Goal: Information Seeking & Learning: Learn about a topic

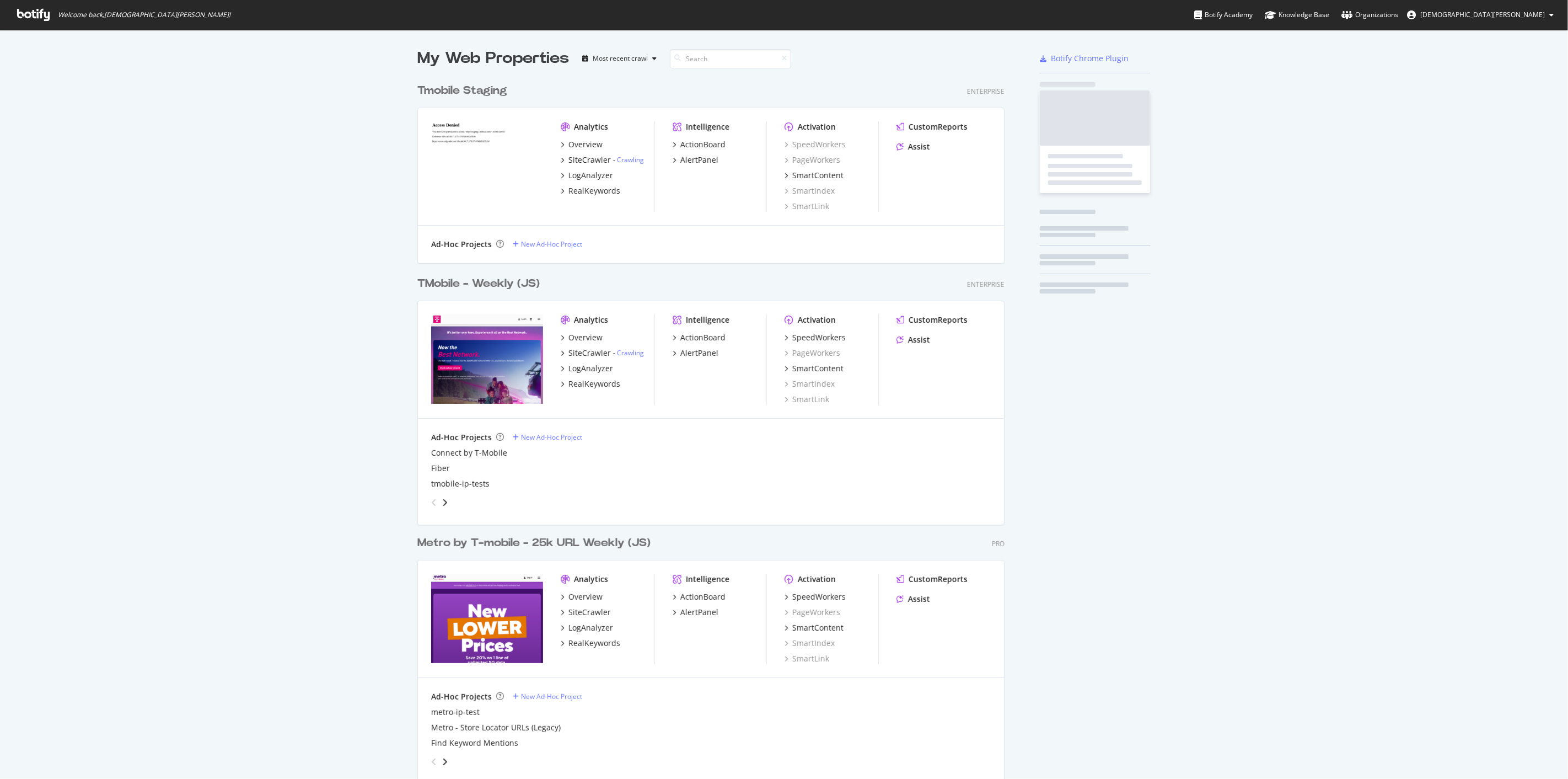
scroll to position [769, 1550]
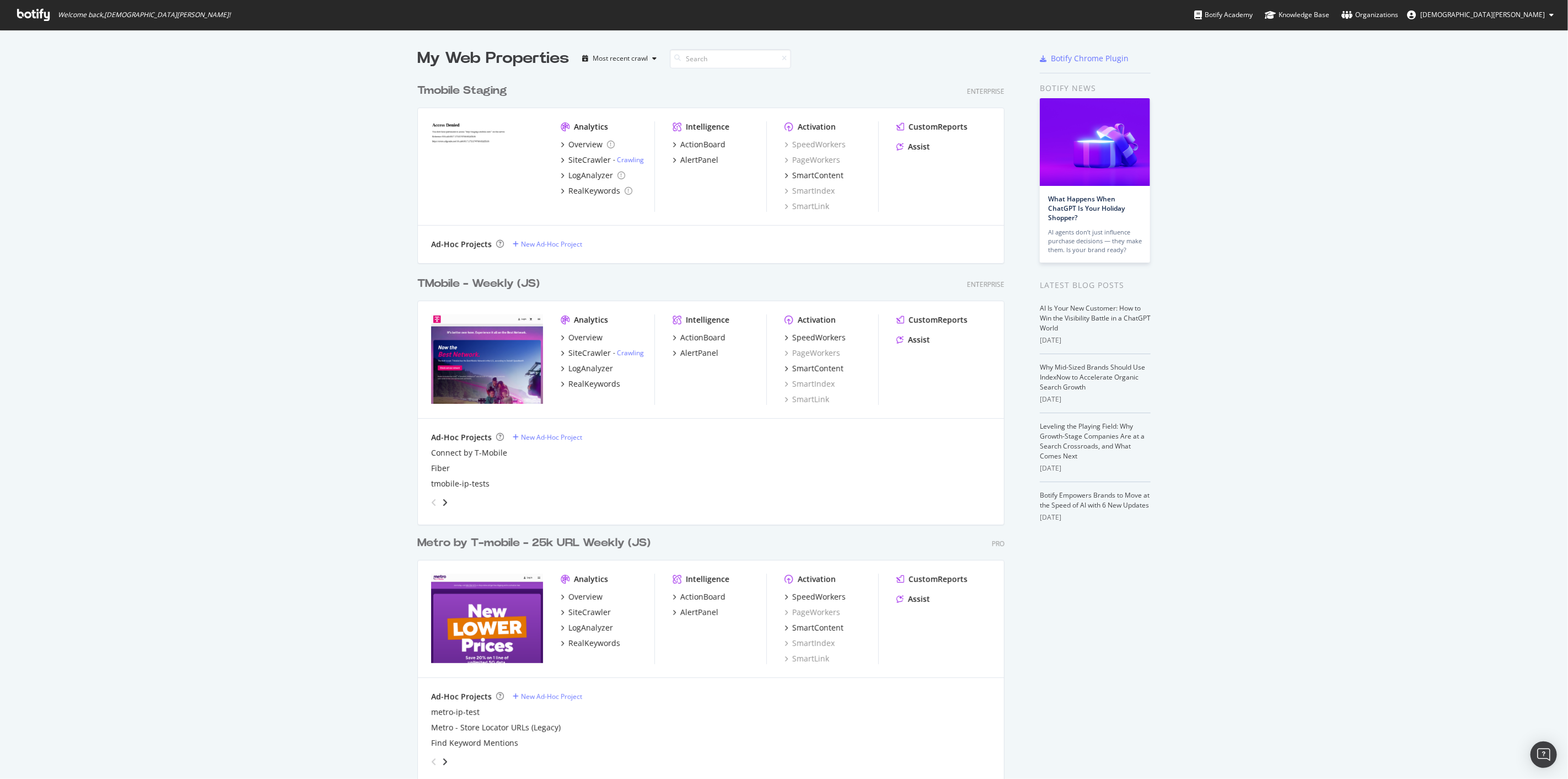
click at [484, 280] on div "TMobile - Weekly (JS)" at bounding box center [478, 284] width 122 height 16
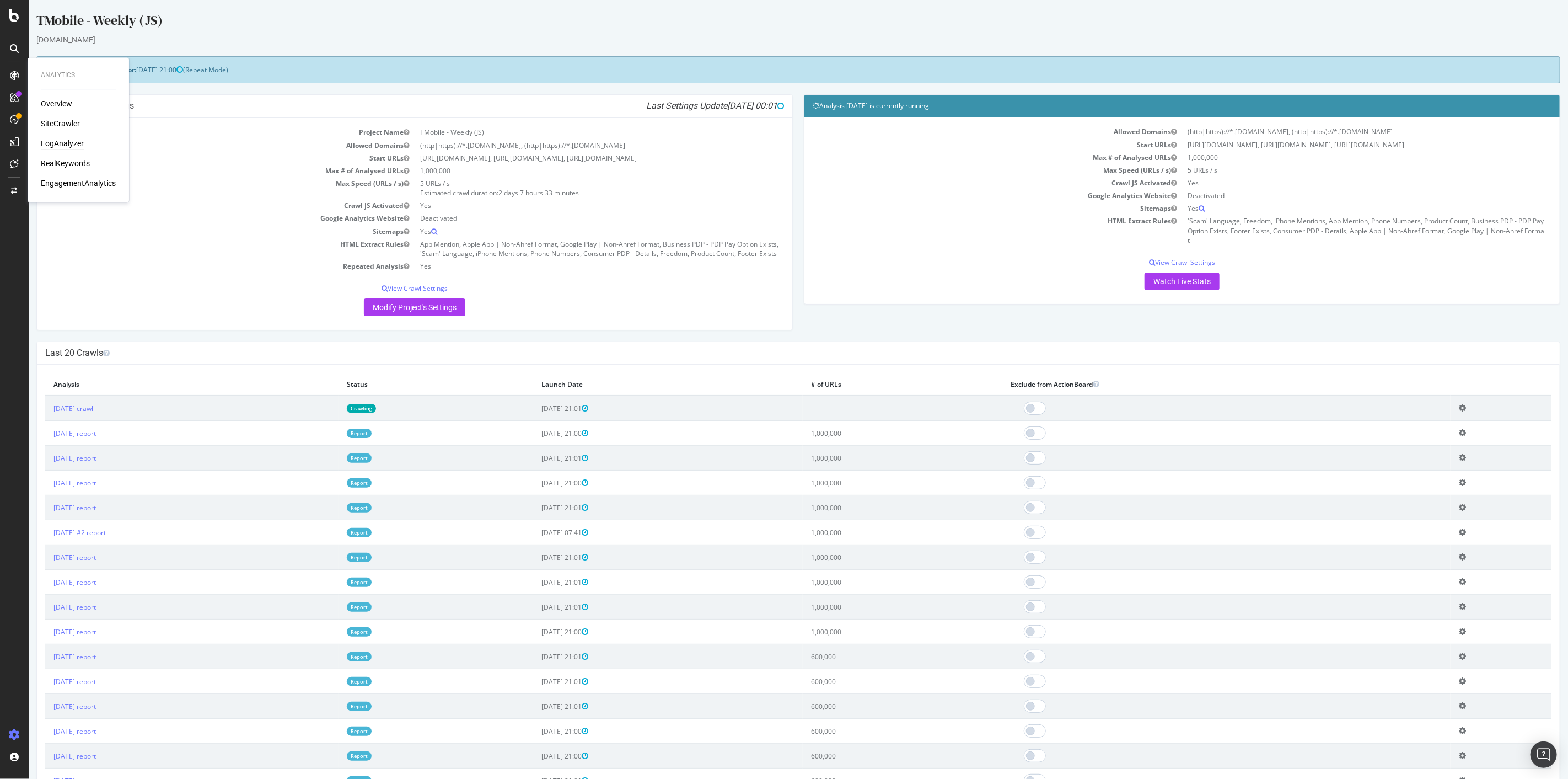
click at [63, 142] on div "LogAnalyzer" at bounding box center [62, 144] width 43 height 11
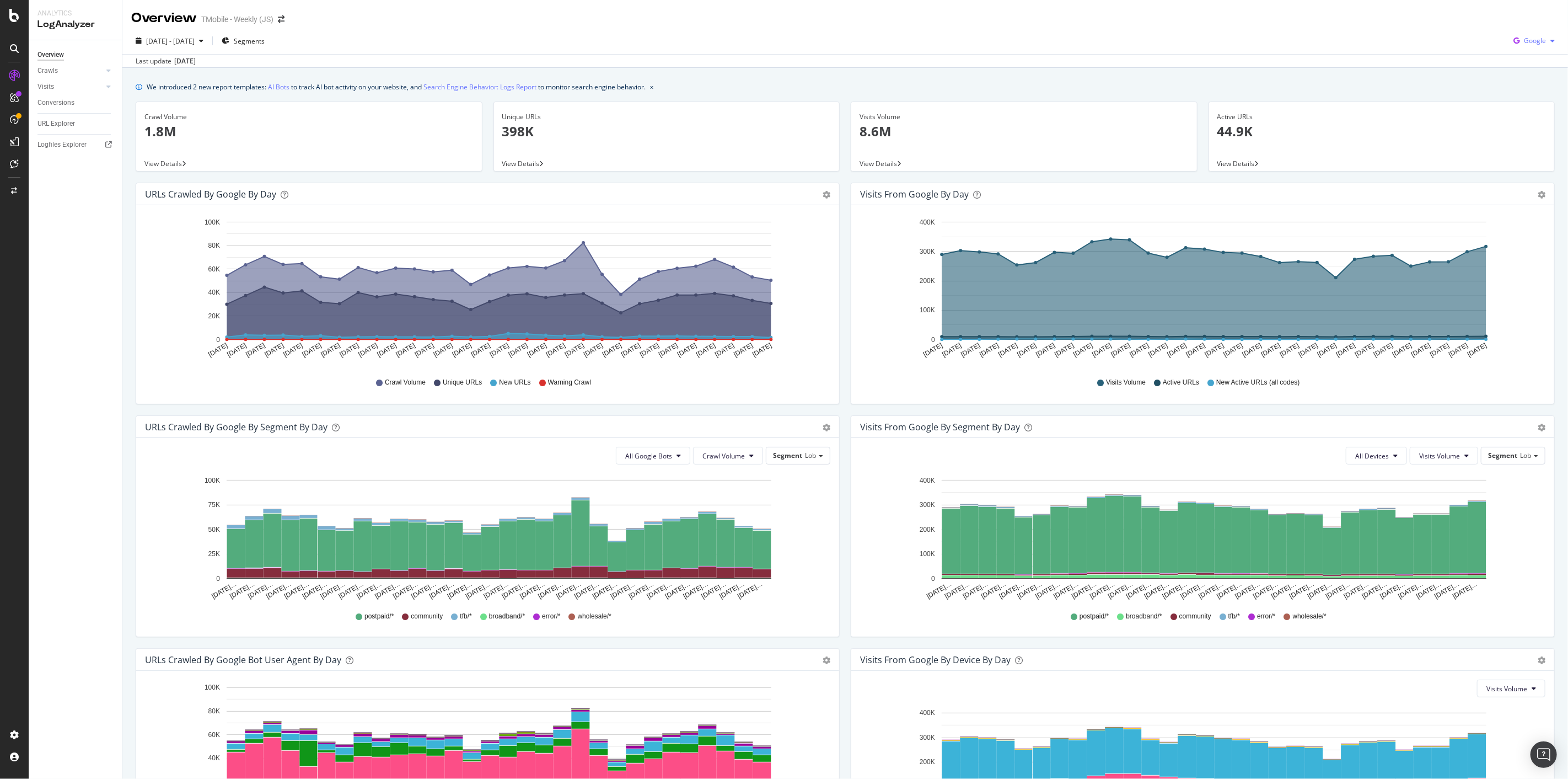
click at [1550, 39] on icon "button" at bounding box center [1553, 41] width 5 height 7
click at [1522, 103] on span "OpenAI" at bounding box center [1534, 103] width 40 height 10
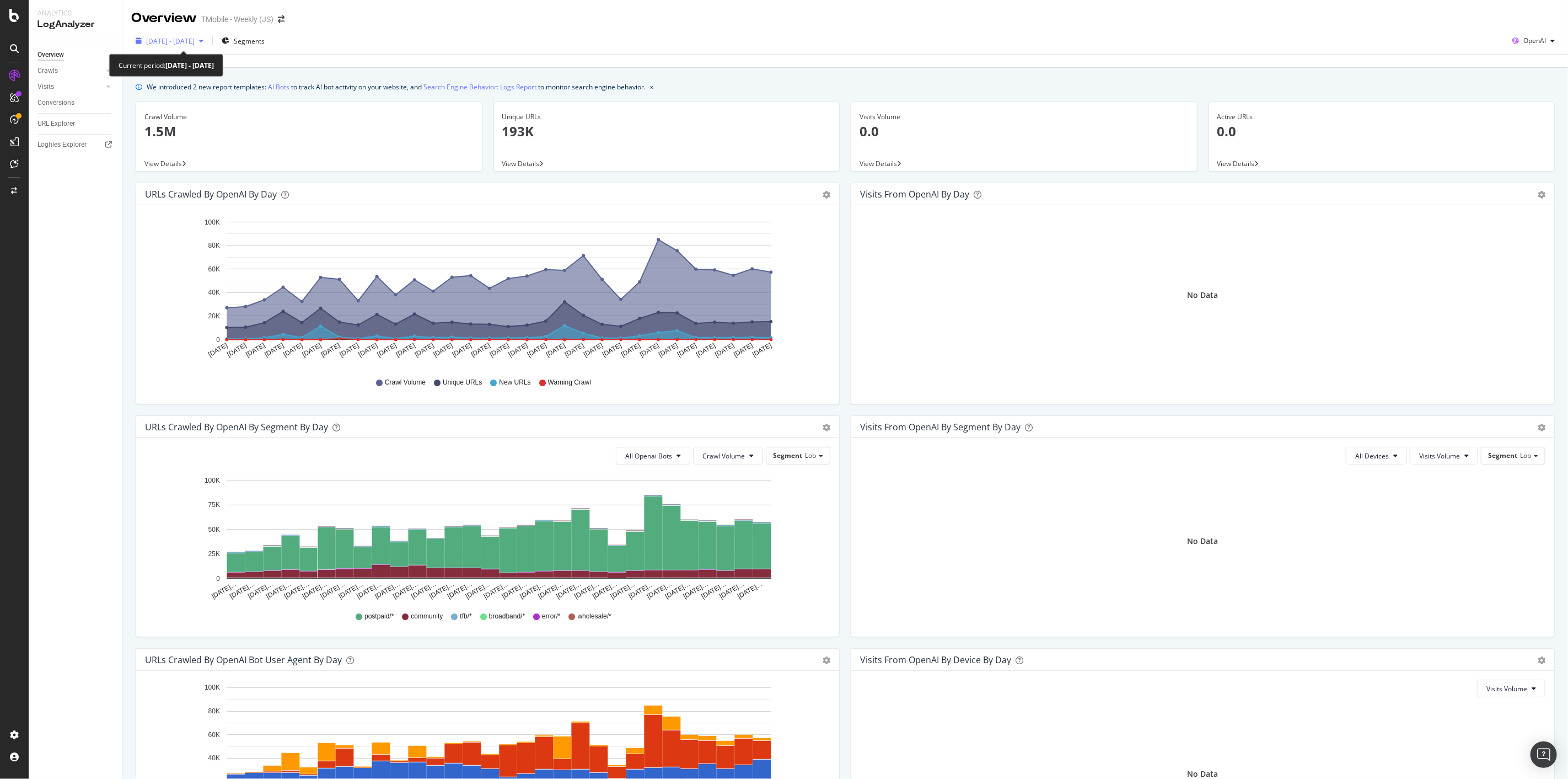
click at [184, 48] on div "[DATE] - [DATE]" at bounding box center [170, 41] width 76 height 17
click at [726, 21] on div "Overview TMobile - Weekly (JS)" at bounding box center [845, 14] width 1446 height 28
click at [1523, 37] on span "OpenAI" at bounding box center [1534, 41] width 23 height 9
click at [1531, 61] on span "Google" at bounding box center [1532, 63] width 40 height 10
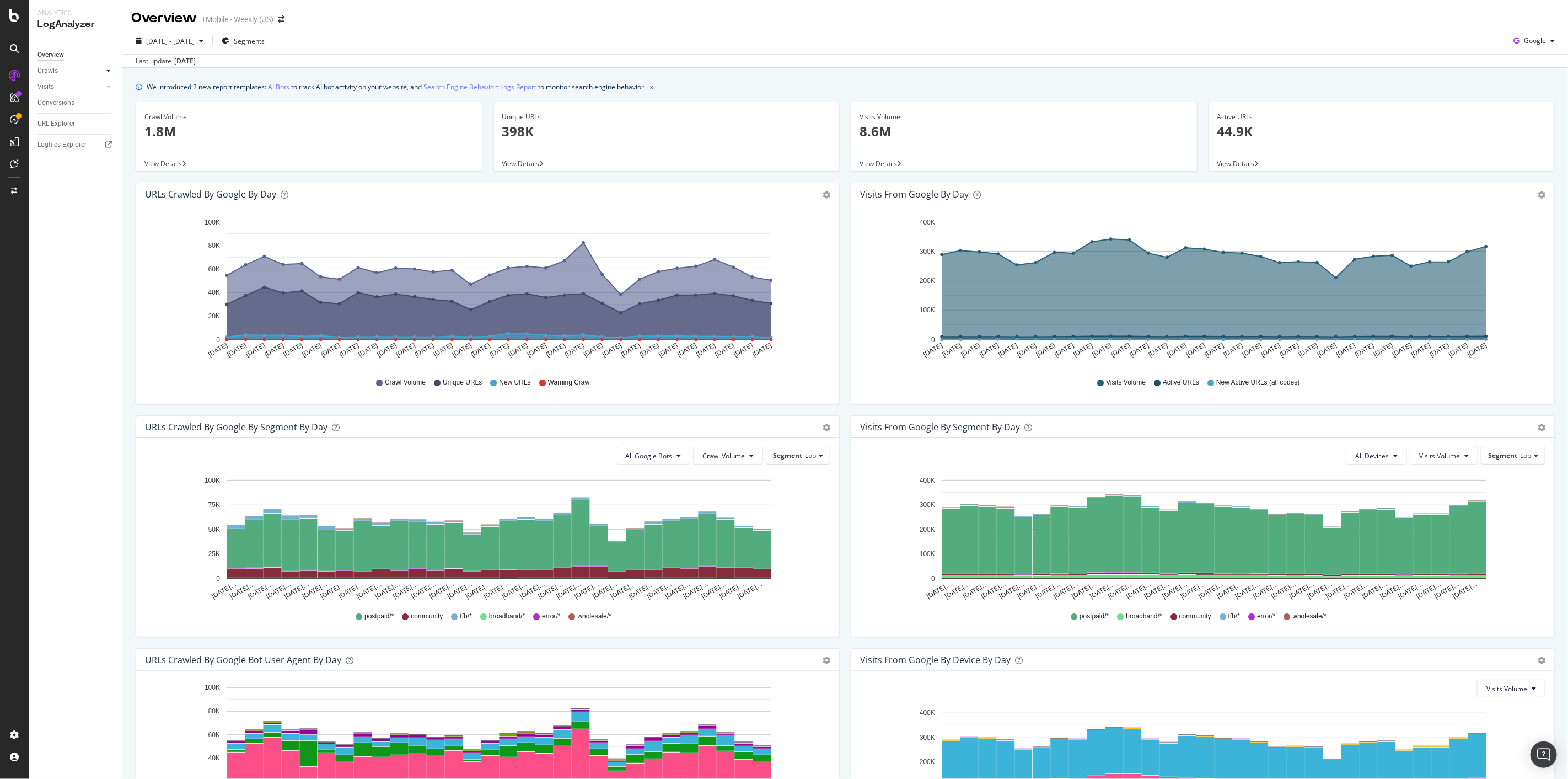
click at [108, 69] on icon at bounding box center [109, 70] width 5 height 7
click at [105, 86] on div at bounding box center [109, 86] width 11 height 11
click at [1524, 38] on span "Google" at bounding box center [1534, 41] width 22 height 9
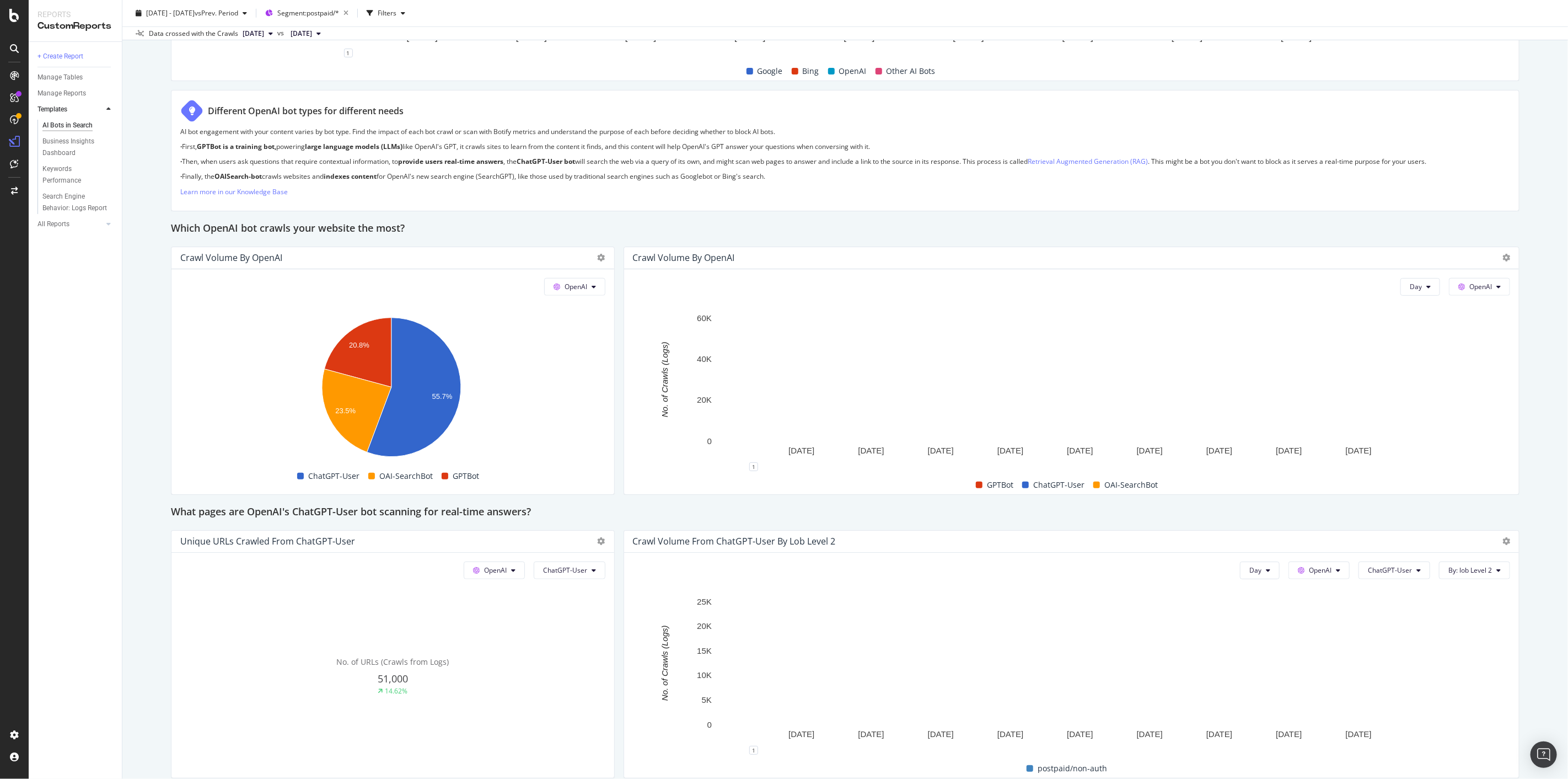
scroll to position [797, 0]
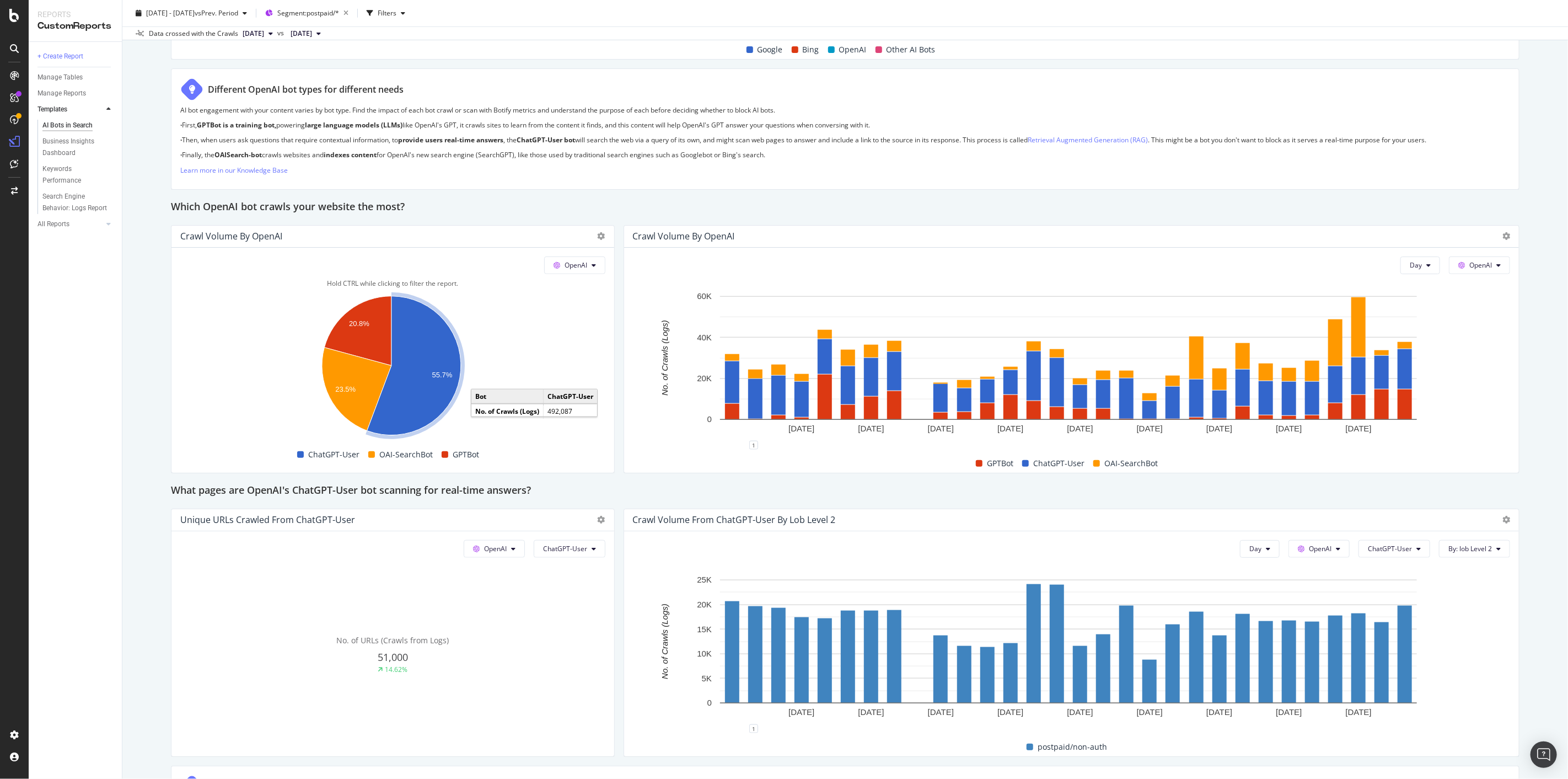
click at [434, 388] on icon "A chart." at bounding box center [413, 365] width 94 height 139
click at [976, 464] on span at bounding box center [979, 463] width 7 height 7
click at [993, 461] on span "GPTBot" at bounding box center [999, 463] width 27 height 13
click at [978, 464] on div "GPTBot" at bounding box center [994, 463] width 47 height 13
click at [1044, 466] on span "ChatGPT-User" at bounding box center [1058, 463] width 51 height 13
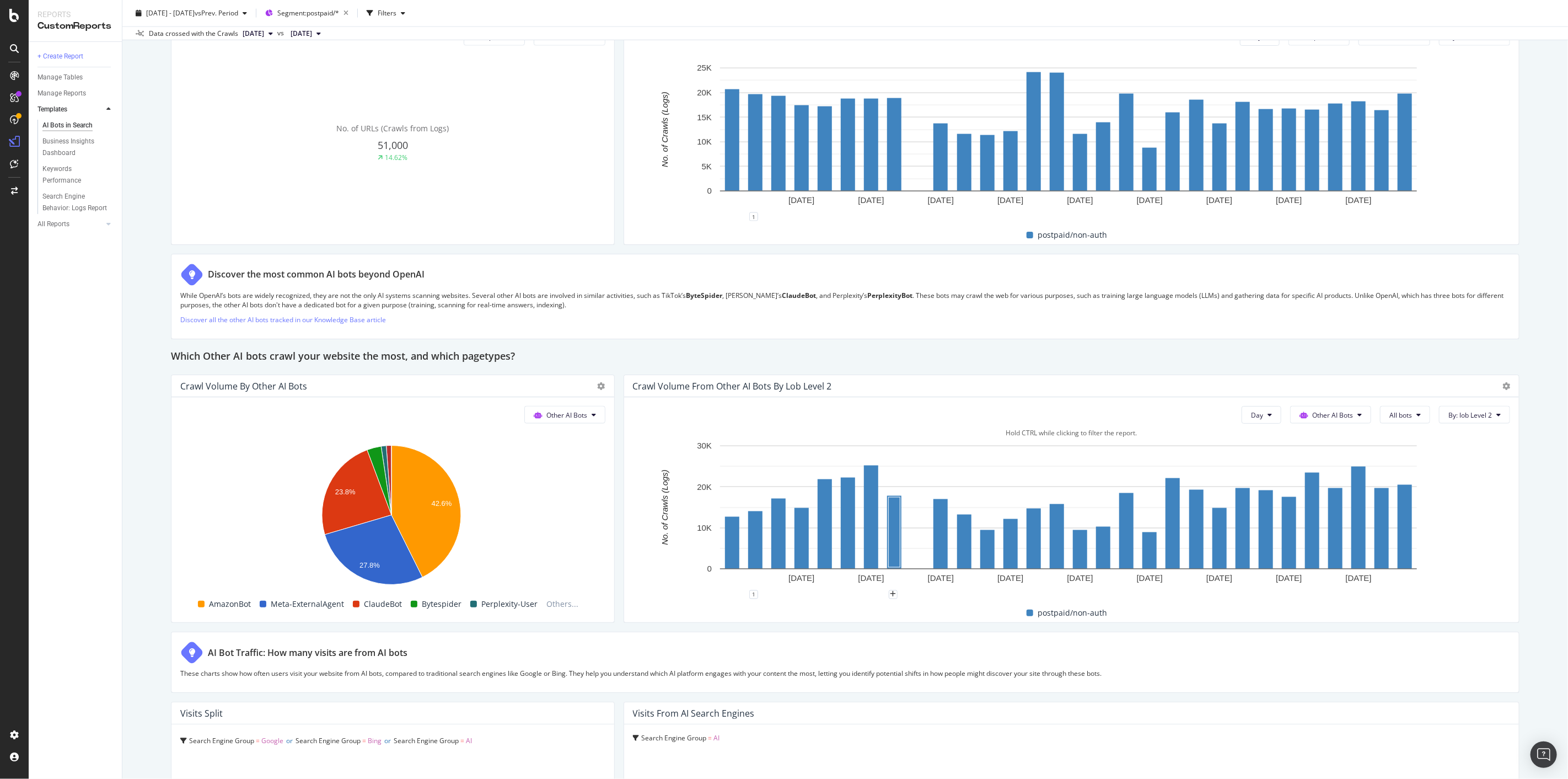
scroll to position [1103, 0]
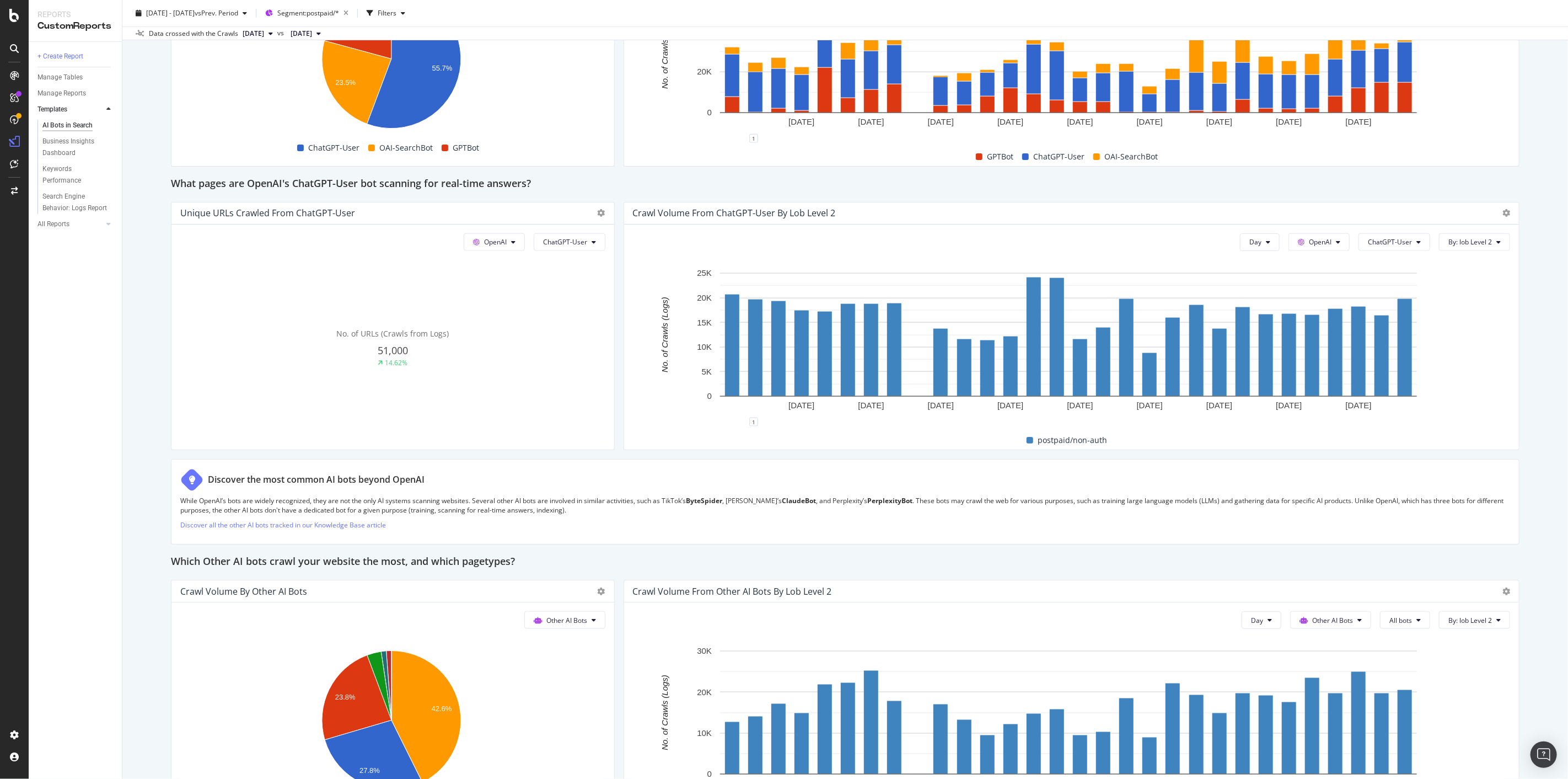
click at [1033, 373] on rect "A chart." at bounding box center [1033, 336] width 11 height 115
click at [1467, 246] on button "By: lob Level 2" at bounding box center [1474, 242] width 71 height 18
click at [1462, 278] on div "Select a Segment" at bounding box center [1432, 282] width 137 height 18
click at [1530, 205] on div "AI Bots in Search AI Bots in Search TMobile - Weekly (JS) Clone Schedule Email …" at bounding box center [845, 389] width 1446 height 779
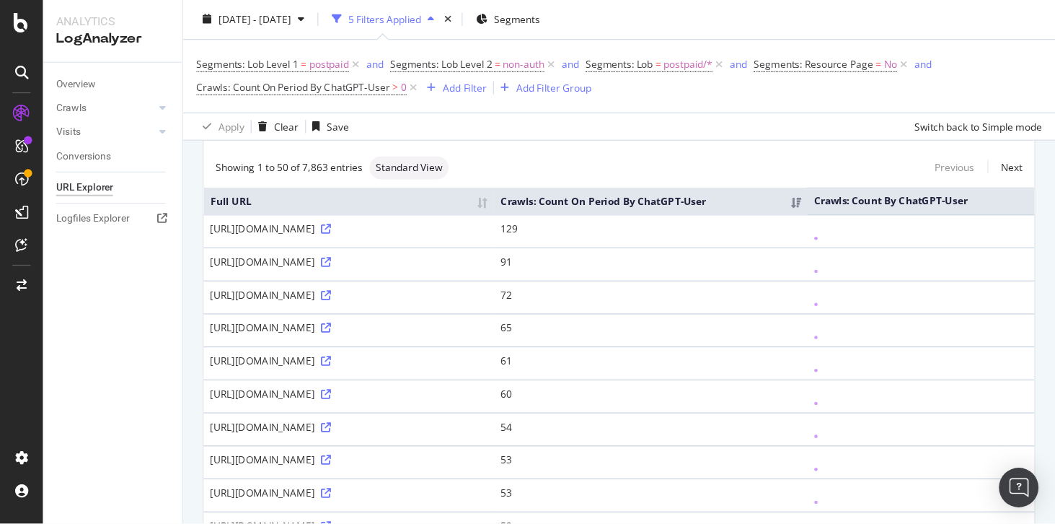
scroll to position [108, 0]
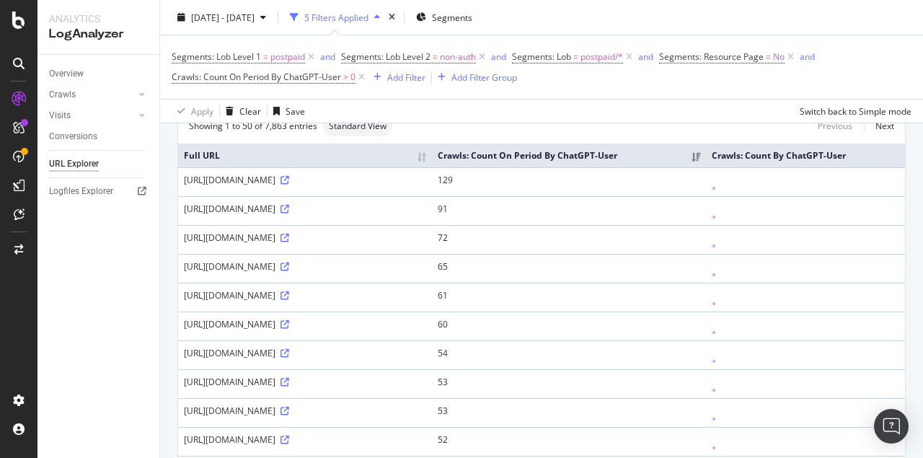
drag, startPoint x: 614, startPoint y: 214, endPoint x: 662, endPoint y: 214, distance: 47.6
drag, startPoint x: 725, startPoint y: 133, endPoint x: 754, endPoint y: 132, distance: 28.9
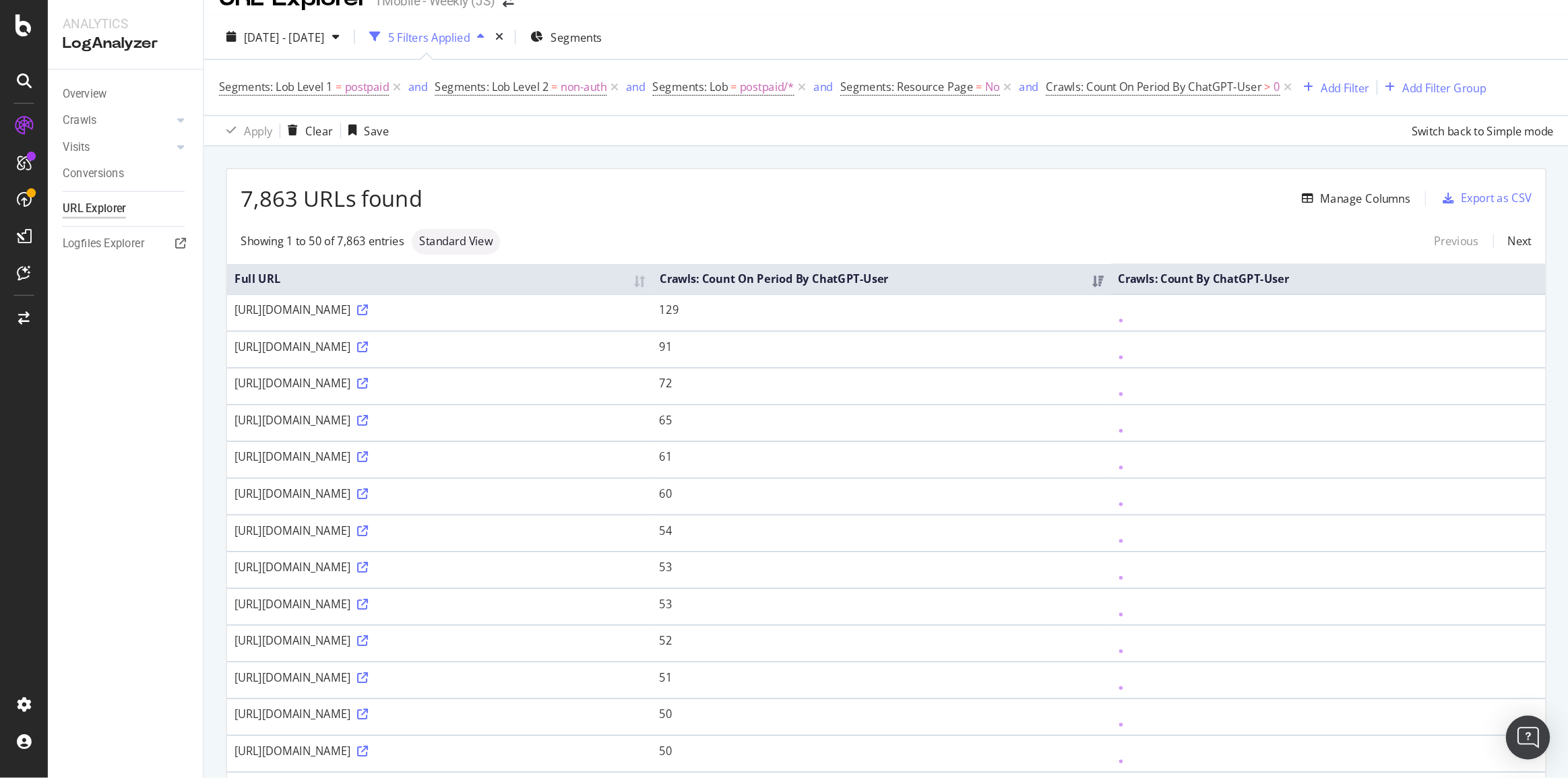
scroll to position [11, 0]
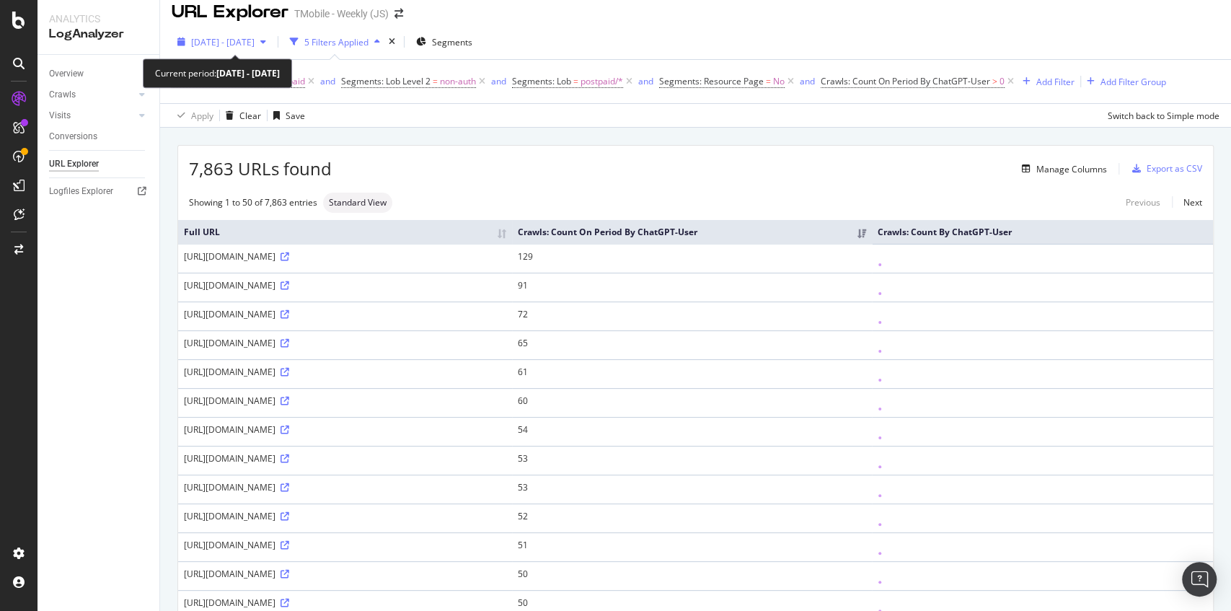
click at [266, 42] on icon "button" at bounding box center [263, 42] width 6 height 9
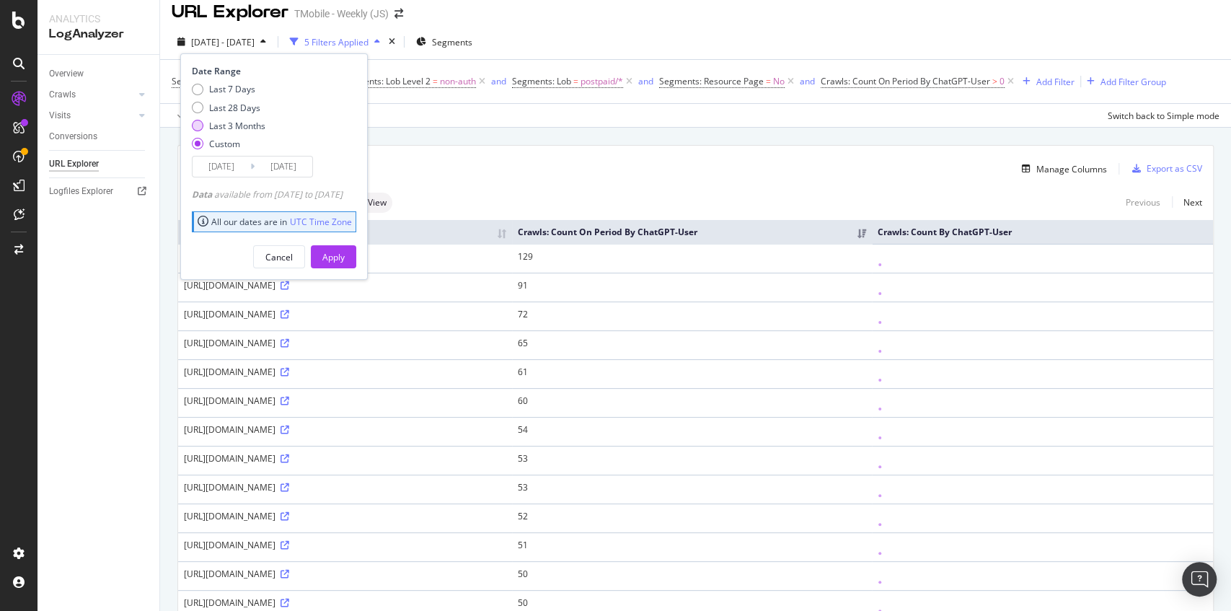
click at [235, 128] on div "Last 3 Months" at bounding box center [237, 126] width 56 height 12
type input "2025/05/21"
type input "[DATE]"
click at [345, 257] on div "Apply" at bounding box center [333, 257] width 22 height 12
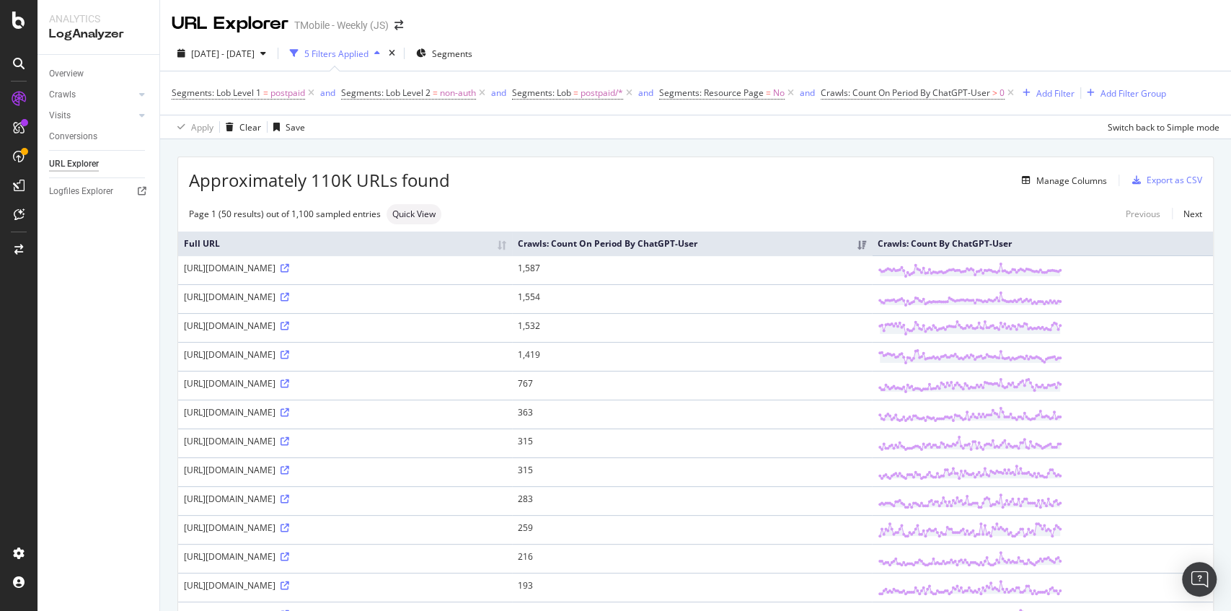
drag, startPoint x: 629, startPoint y: 282, endPoint x: 685, endPoint y: 287, distance: 56.5
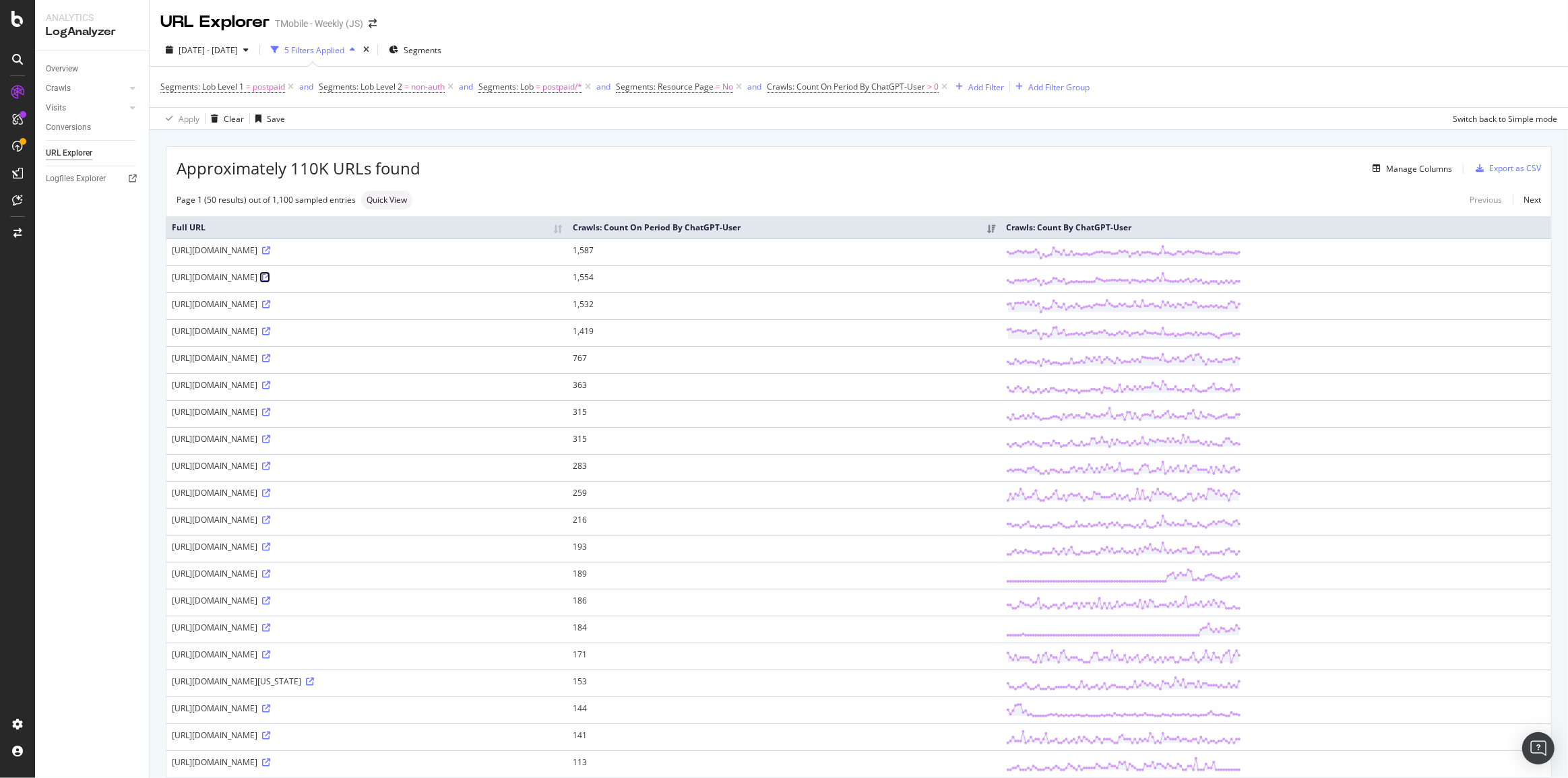
click at [270, 276] on icon at bounding box center [266, 277] width 8 height 8
click at [238, 49] on span "2025 May. 21st - Aug. 20th" at bounding box center [207, 50] width 59 height 11
click at [279, 261] on button "Cancel" at bounding box center [261, 250] width 49 height 21
click at [270, 494] on icon at bounding box center [266, 493] width 8 height 8
click at [270, 306] on icon at bounding box center [266, 304] width 8 height 8
